Goal: Task Accomplishment & Management: Complete application form

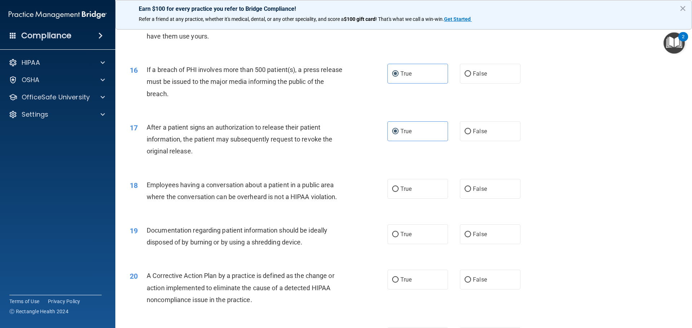
scroll to position [801, 0]
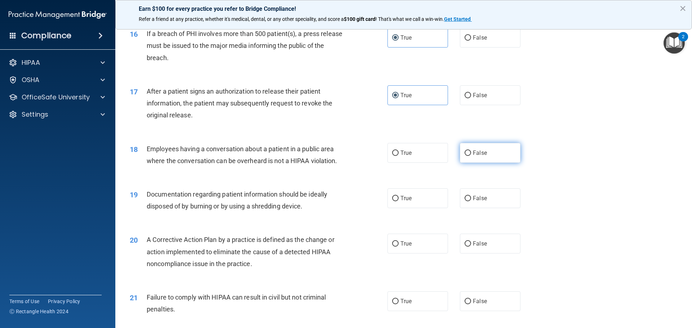
click at [484, 163] on label "False" at bounding box center [490, 153] width 61 height 20
click at [471, 156] on input "False" at bounding box center [468, 153] width 6 height 5
radio input "true"
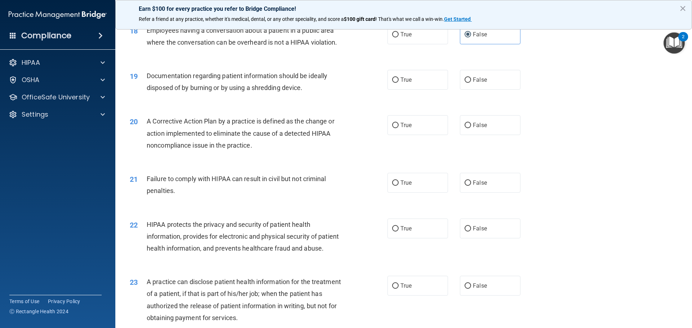
scroll to position [945, 0]
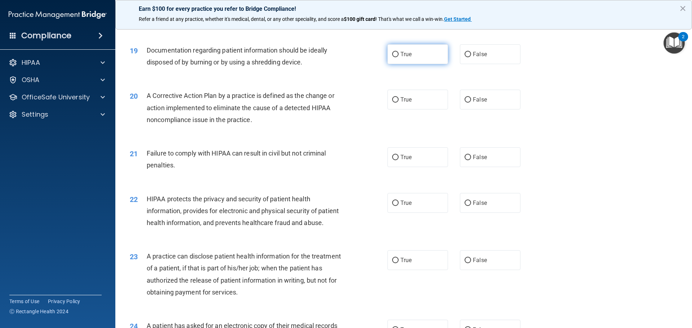
click at [402, 58] on span "True" at bounding box center [406, 54] width 11 height 7
click at [399, 57] on input "True" at bounding box center [395, 54] width 6 height 5
radio input "true"
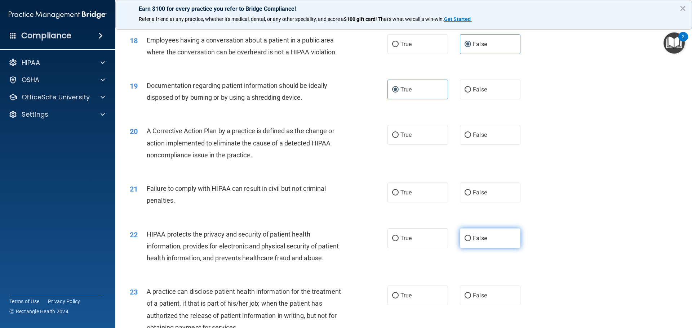
scroll to position [909, 0]
click at [439, 146] on label "True" at bounding box center [418, 136] width 61 height 20
click at [399, 139] on input "True" at bounding box center [395, 135] width 6 height 5
radio input "true"
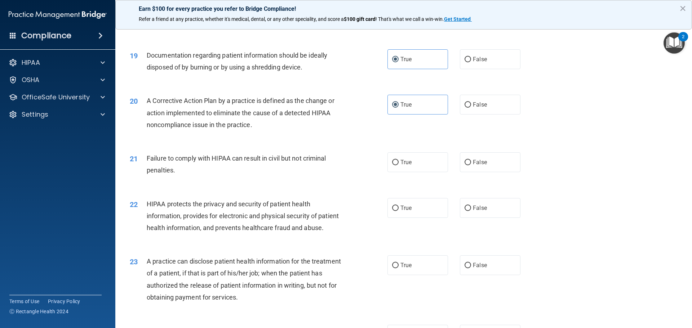
scroll to position [981, 0]
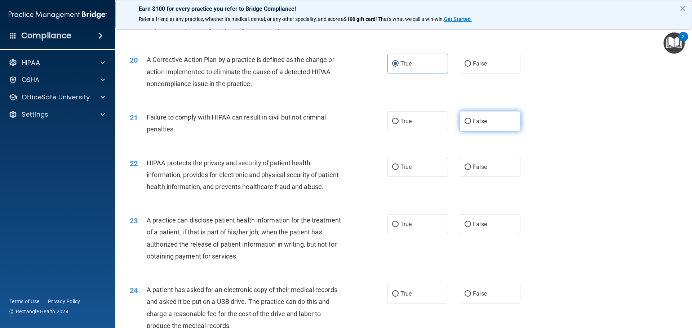
click at [480, 125] on span "False" at bounding box center [480, 121] width 14 height 7
click at [471, 124] on input "False" at bounding box center [468, 121] width 6 height 5
radio input "true"
click at [489, 177] on label "False" at bounding box center [490, 167] width 61 height 20
click at [471, 170] on input "False" at bounding box center [468, 167] width 6 height 5
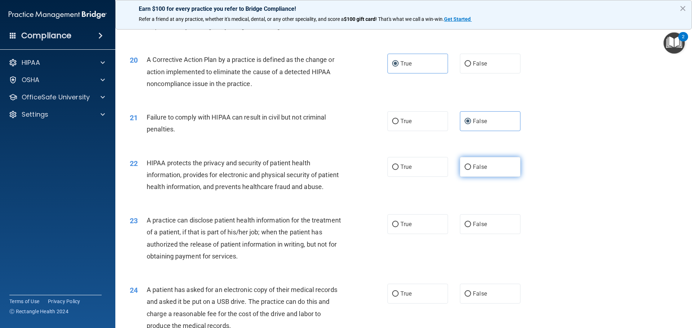
radio input "true"
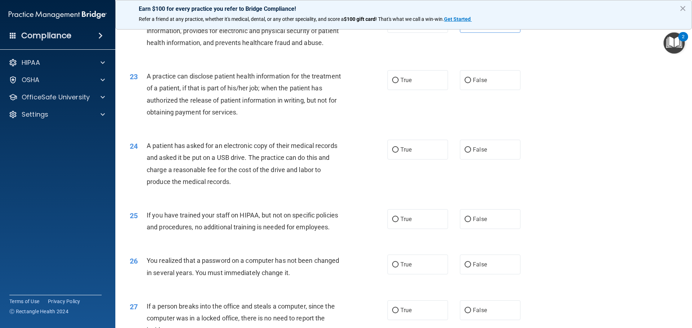
scroll to position [1090, 0]
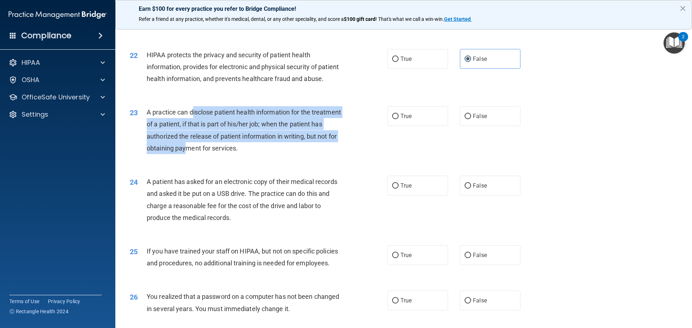
drag, startPoint x: 192, startPoint y: 134, endPoint x: 221, endPoint y: 171, distance: 46.2
click at [220, 152] on span "A practice can disclose patient health information for the treatment of a patie…" at bounding box center [244, 131] width 194 height 44
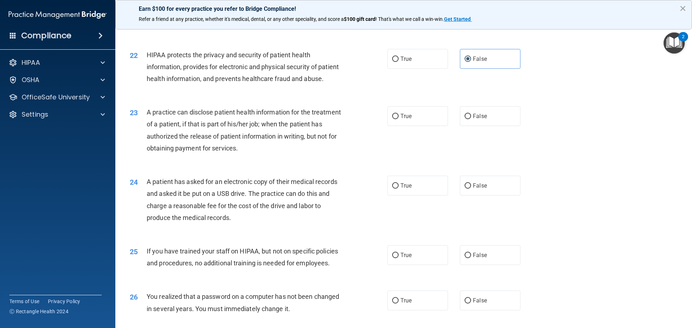
click at [224, 152] on span "A practice can disclose patient health information for the treatment of a patie…" at bounding box center [244, 131] width 194 height 44
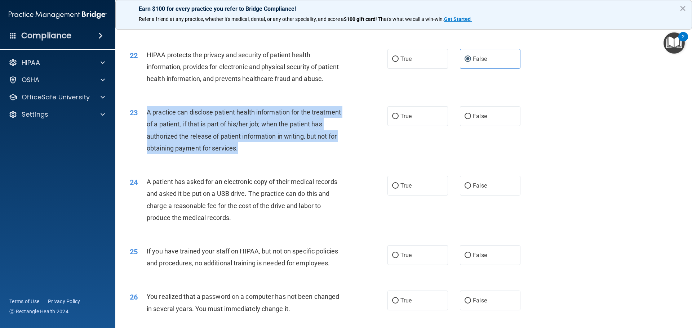
drag, startPoint x: 292, startPoint y: 172, endPoint x: 140, endPoint y: 133, distance: 157.0
click at [139, 133] on div "23 A practice can disclose patient health information for the treatment of a pa…" at bounding box center [258, 132] width 279 height 52
click at [190, 143] on div "A practice can disclose patient health information for the treatment of a patie…" at bounding box center [248, 130] width 202 height 48
